Goal: Task Accomplishment & Management: Use online tool/utility

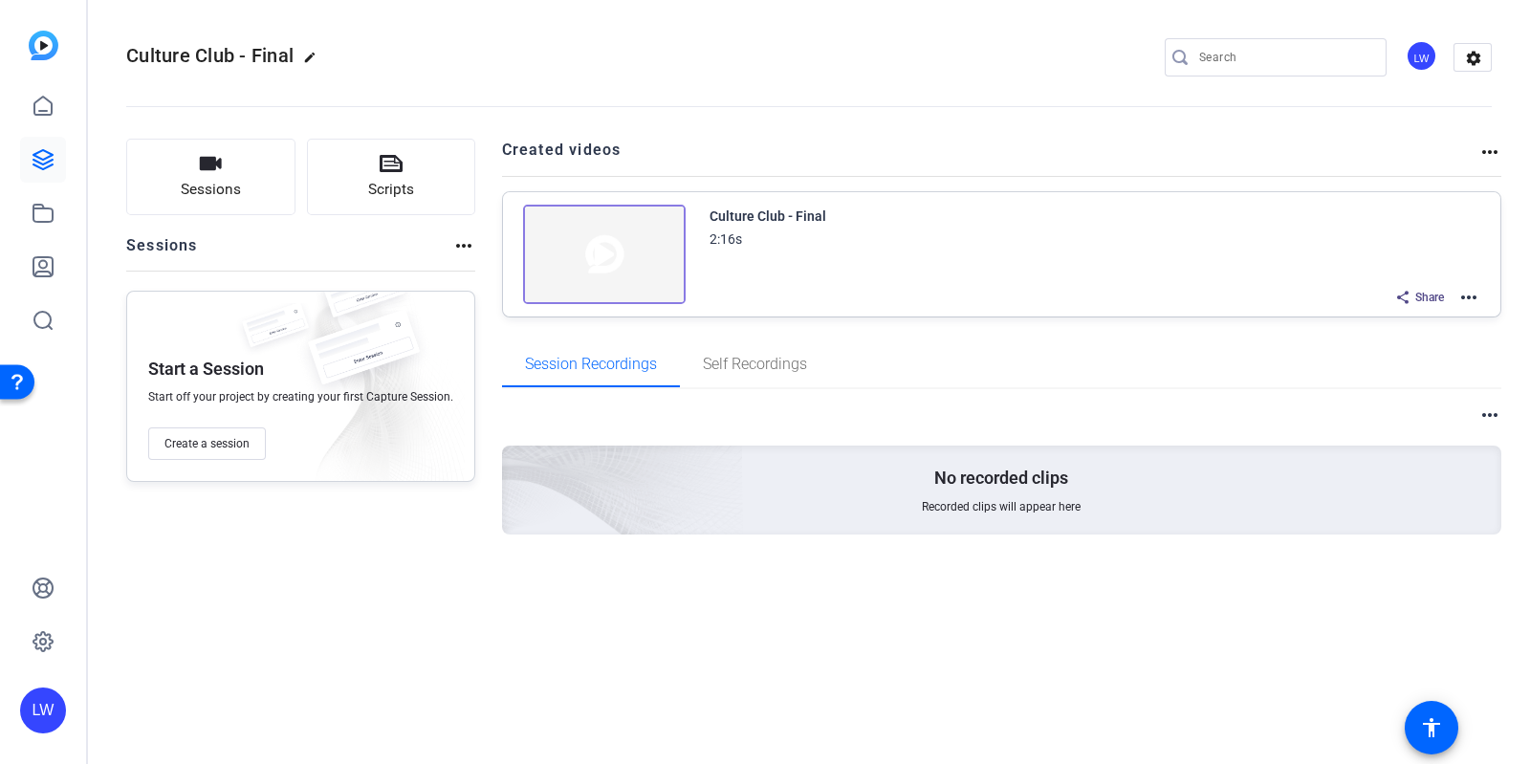
click at [628, 260] on img at bounding box center [604, 254] width 163 height 99
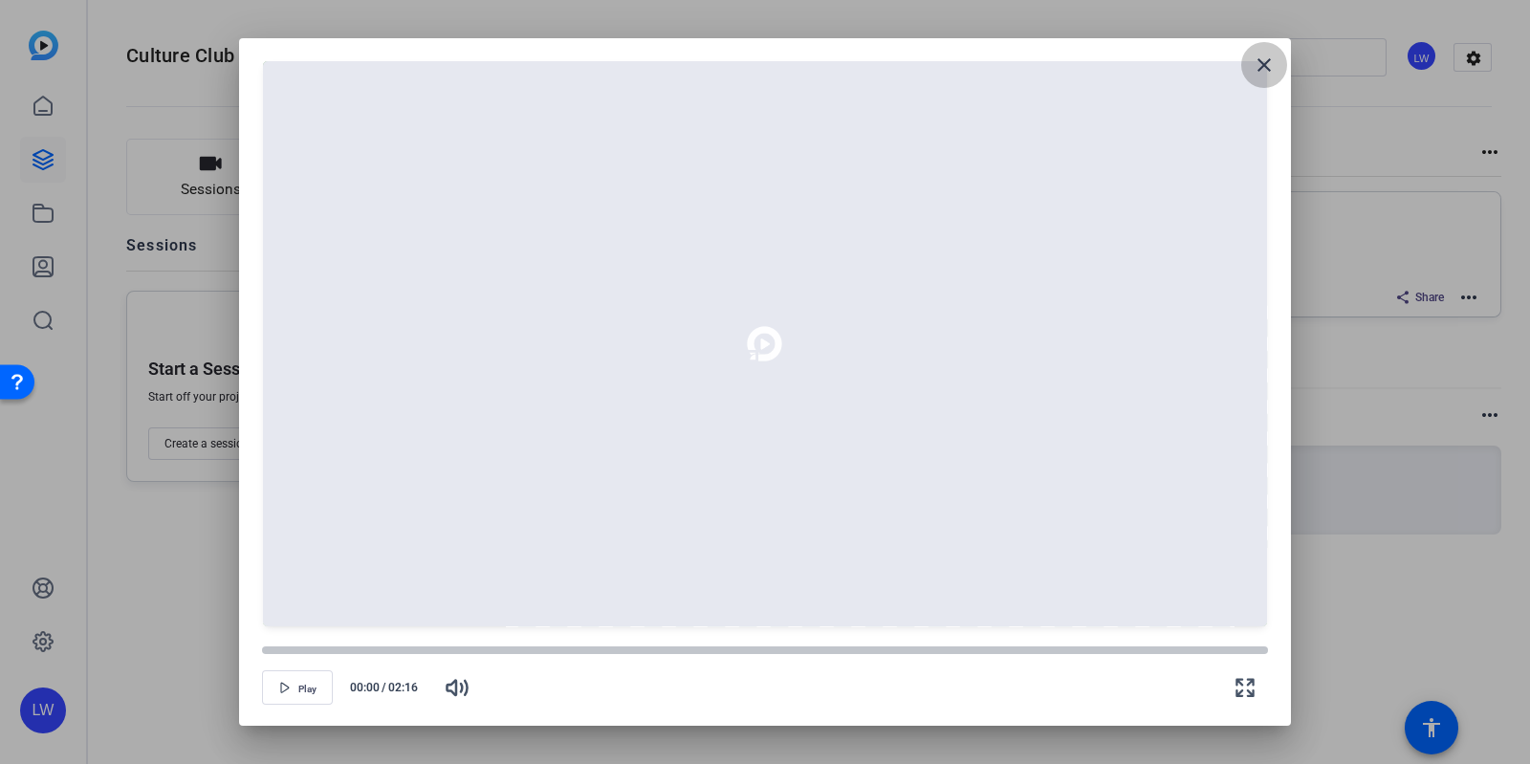
click at [1270, 59] on mat-icon "close" at bounding box center [1263, 65] width 23 height 23
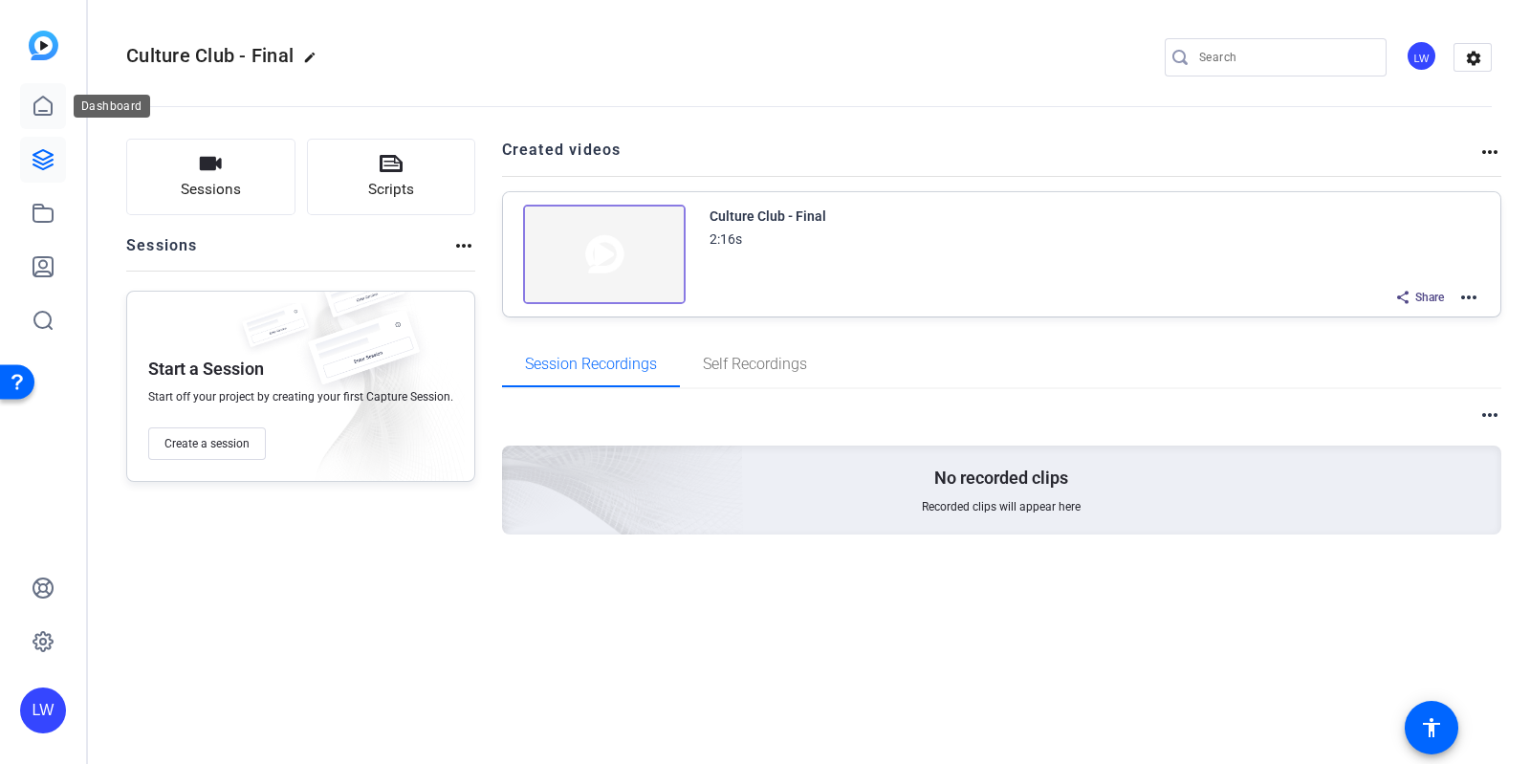
click at [39, 101] on icon at bounding box center [43, 106] width 23 height 23
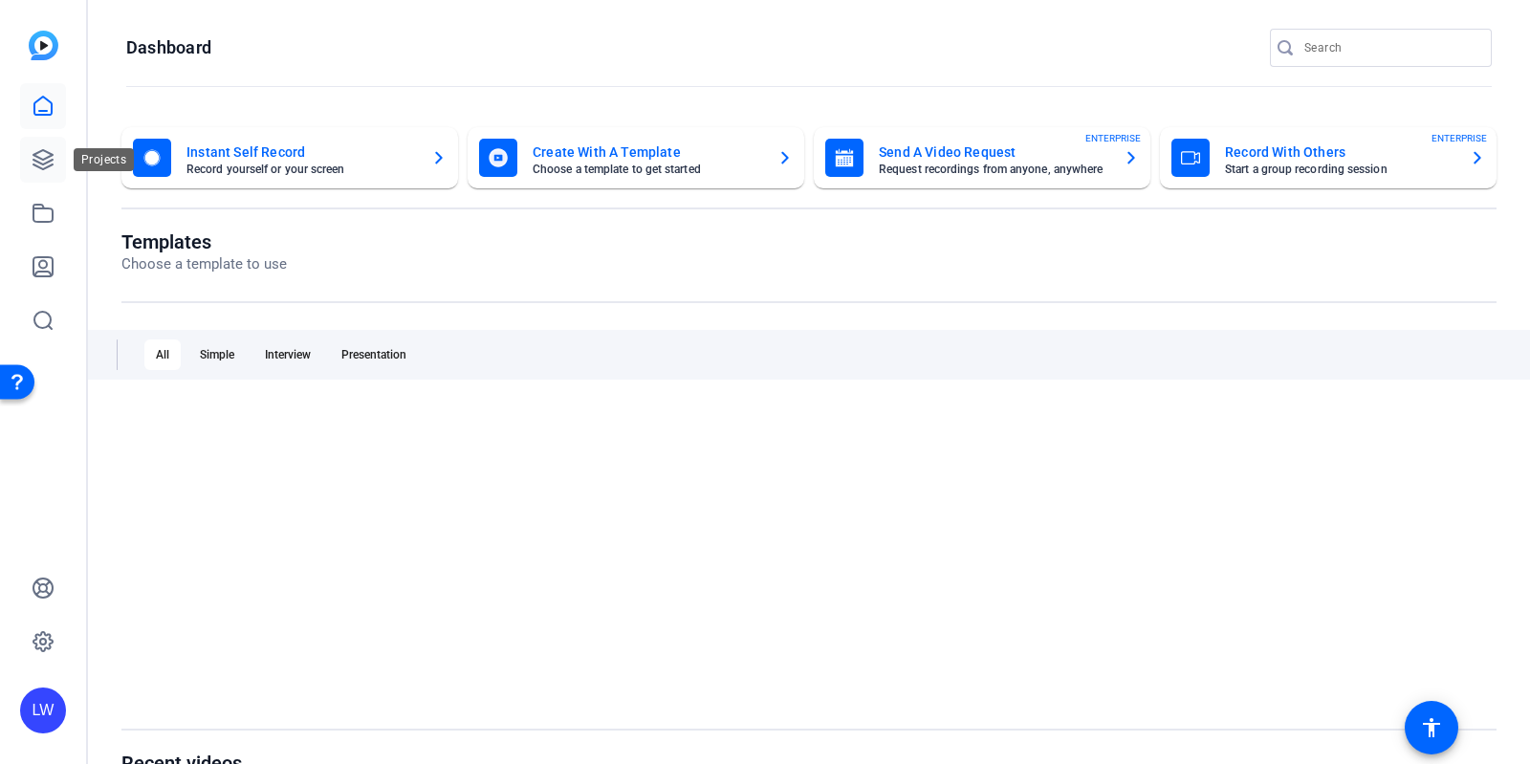
click at [50, 145] on link at bounding box center [43, 160] width 46 height 46
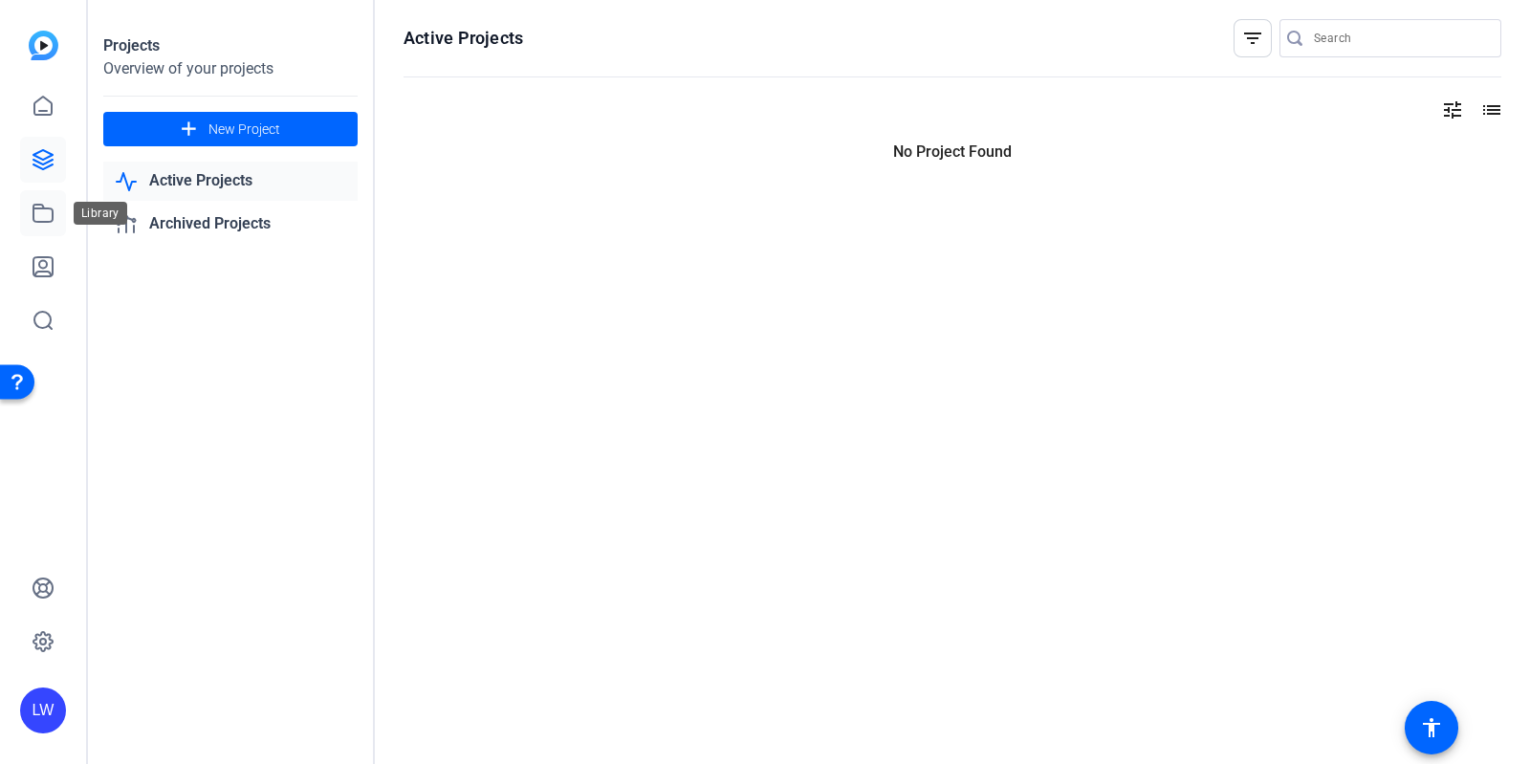
click at [33, 221] on icon at bounding box center [43, 213] width 23 height 23
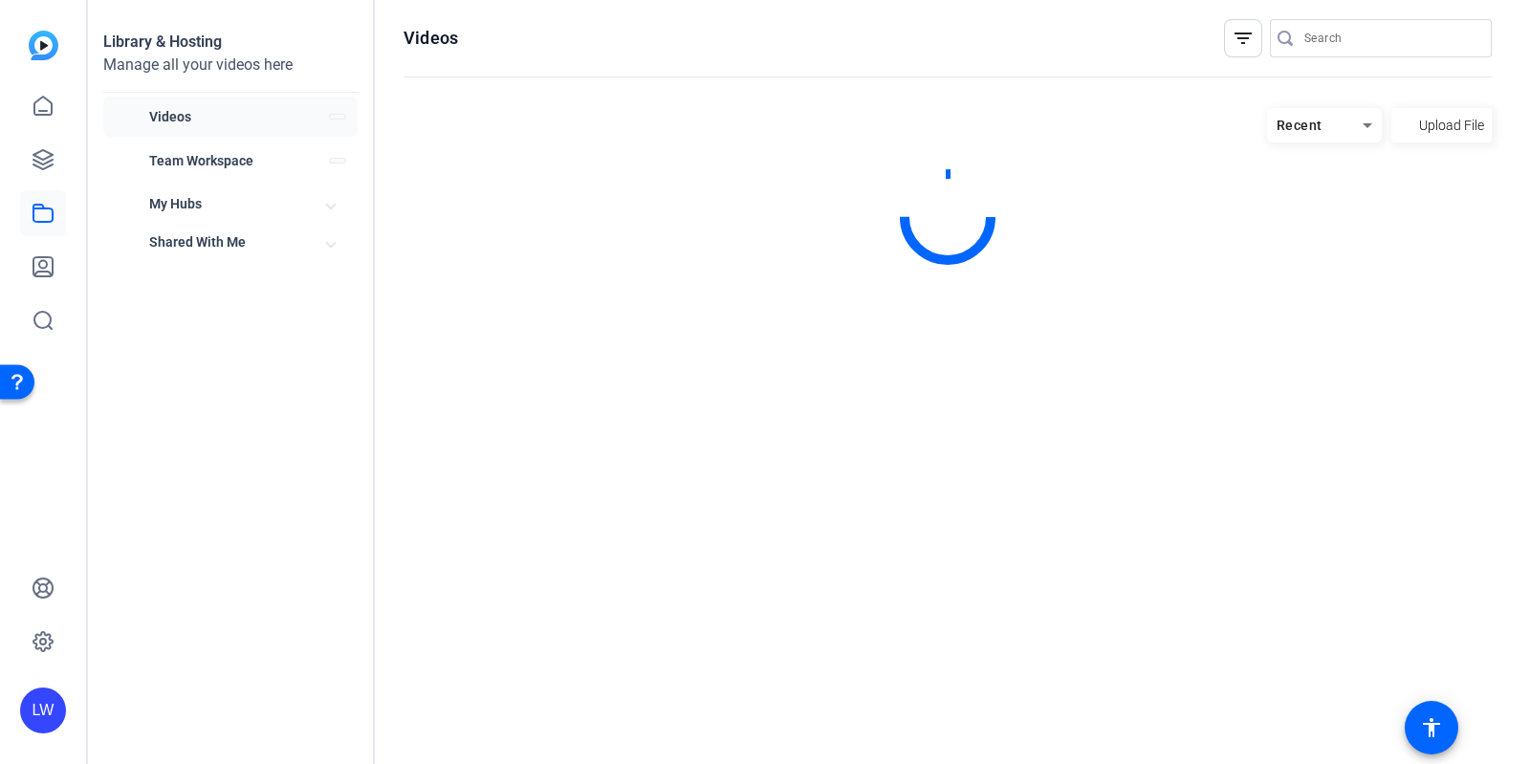
click at [186, 117] on span "Videos" at bounding box center [239, 116] width 180 height 19
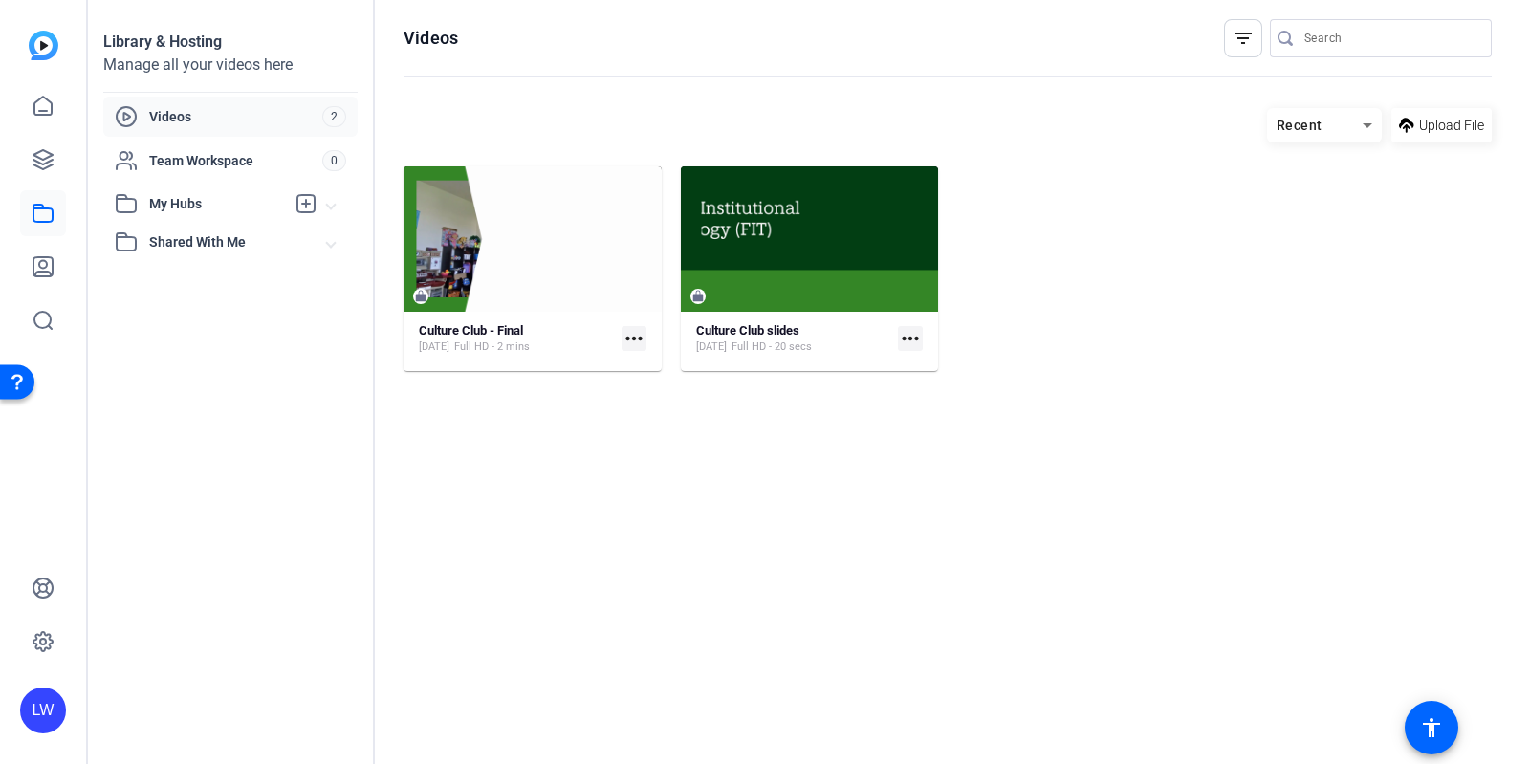
click at [636, 334] on mat-icon "more_horiz" at bounding box center [633, 338] width 25 height 25
click at [643, 360] on span "Edit in Creator" at bounding box center [676, 368] width 79 height 23
